Goal: Task Accomplishment & Management: Manage account settings

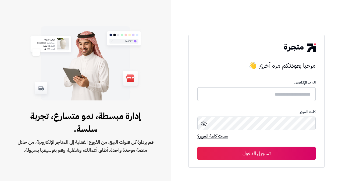
type input "**********"
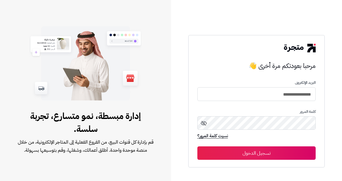
click at [278, 152] on button "تسجيل الدخول" at bounding box center [256, 152] width 119 height 13
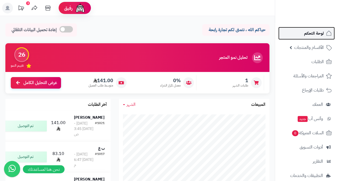
click at [320, 31] on span "لوحة التحكم" at bounding box center [314, 34] width 20 height 8
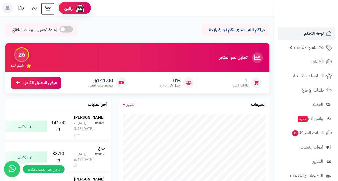
click at [47, 8] on icon at bounding box center [47, 8] width 5 height 5
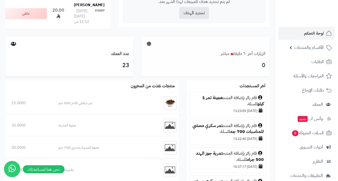
scroll to position [294, 0]
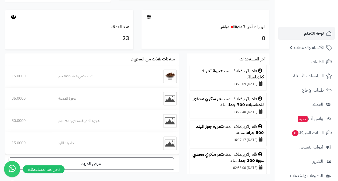
click at [239, 43] on h3 "0" at bounding box center [205, 38] width 120 height 9
click at [242, 30] on link "الزيارات آخر ٦٠ دقيقة مباشر" at bounding box center [243, 27] width 45 height 6
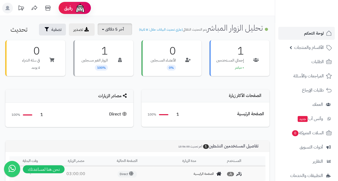
click at [109, 31] on span "آخر 5 دقائق" at bounding box center [114, 29] width 19 height 6
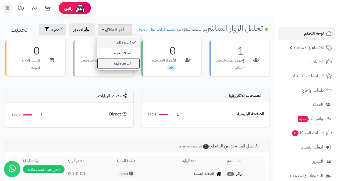
click at [129, 63] on link "آخر 30 دقيقة" at bounding box center [118, 63] width 43 height 10
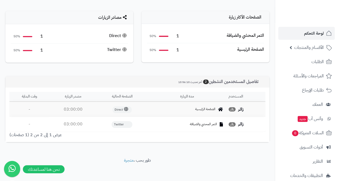
scroll to position [94, 0]
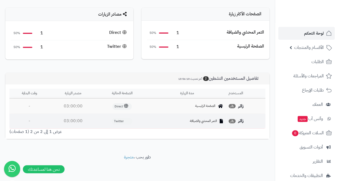
click at [121, 118] on span "Twitter" at bounding box center [122, 121] width 21 height 7
click at [73, 120] on td "03:00:00" at bounding box center [72, 121] width 47 height 15
click at [230, 121] on span "زائر" at bounding box center [231, 121] width 7 height 4
click at [216, 121] on span "التمر المحشي والضيافة" at bounding box center [203, 121] width 27 height 5
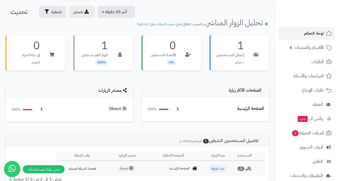
scroll to position [0, 0]
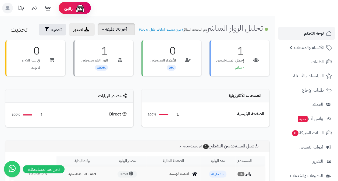
click at [103, 30] on button "آخر 30 دقيقة" at bounding box center [116, 29] width 37 height 12
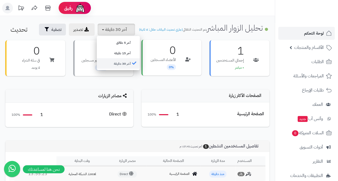
click at [184, 65] on div at bounding box center [188, 57] width 16 height 15
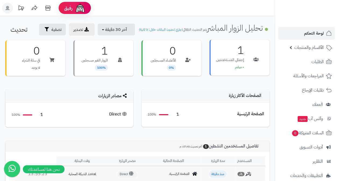
click at [246, 67] on div "1 إجمالي المستخدمين • مباشر" at bounding box center [239, 58] width 60 height 36
click at [36, 63] on p "في سلة الشراء" at bounding box center [31, 59] width 18 height 5
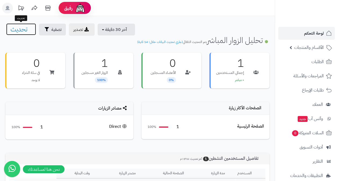
click at [22, 31] on span "تحديث" at bounding box center [18, 29] width 17 height 10
click at [22, 29] on span "تحديث" at bounding box center [18, 29] width 17 height 10
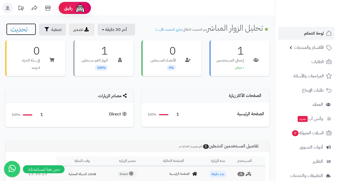
click at [22, 29] on span "تحديث" at bounding box center [18, 29] width 17 height 10
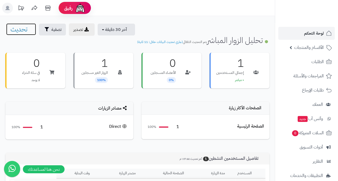
click at [24, 31] on span "تحديث" at bounding box center [18, 29] width 17 height 10
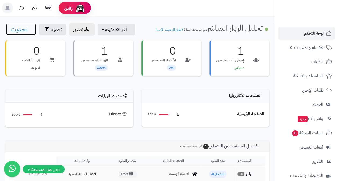
click at [24, 31] on span "تحديث" at bounding box center [18, 29] width 17 height 10
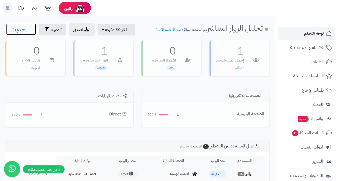
click at [24, 31] on span "تحديث" at bounding box center [18, 29] width 17 height 10
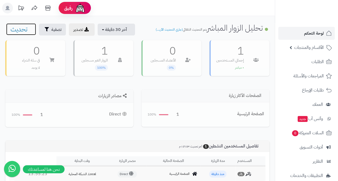
click at [24, 31] on span "تحديث" at bounding box center [18, 29] width 17 height 10
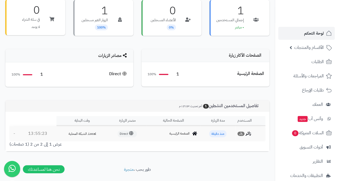
scroll to position [65, 0]
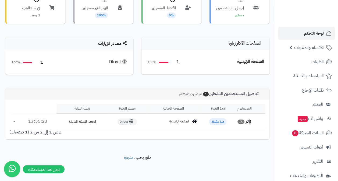
click at [131, 120] on icon at bounding box center [131, 121] width 4 height 4
click at [312, 33] on span "لوحة التحكم" at bounding box center [314, 34] width 20 height 8
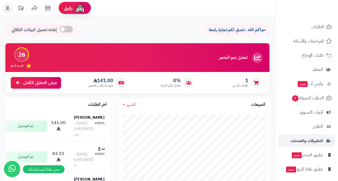
scroll to position [51, 0]
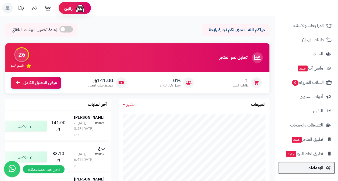
click at [321, 164] on span "الإعدادات" at bounding box center [315, 168] width 15 height 8
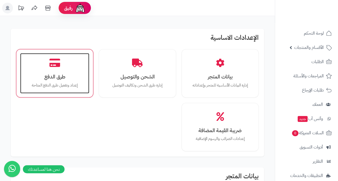
click at [72, 83] on p "إعداد وتفعيل طرق الدفع المتاحة" at bounding box center [55, 86] width 58 height 6
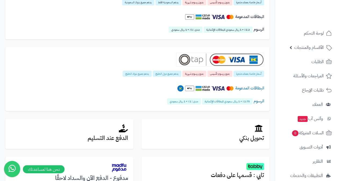
scroll to position [161, 0]
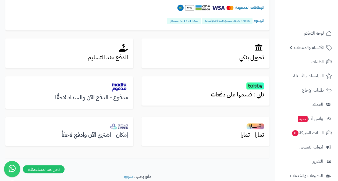
click at [224, 116] on div "أسعار خاصة بعملاء متجرة بدون رسوم تأسيس بدون رسوم شهرية يدعم ال[DEMOGRAPHIC_DAT…" at bounding box center [137, 26] width 272 height 256
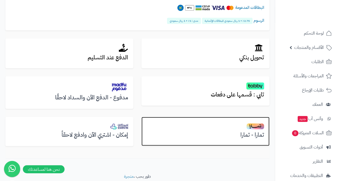
click at [224, 124] on h2 at bounding box center [205, 126] width 117 height 8
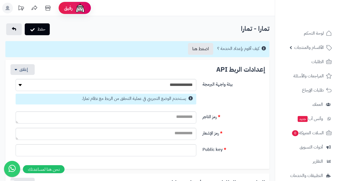
select select
click at [205, 45] on link "اضغط هنا" at bounding box center [200, 49] width 25 height 12
click at [26, 87] on select "**********" at bounding box center [106, 85] width 181 height 12
select select "*"
click at [16, 79] on select "**********" at bounding box center [106, 85] width 181 height 12
